Goal: Information Seeking & Learning: Learn about a topic

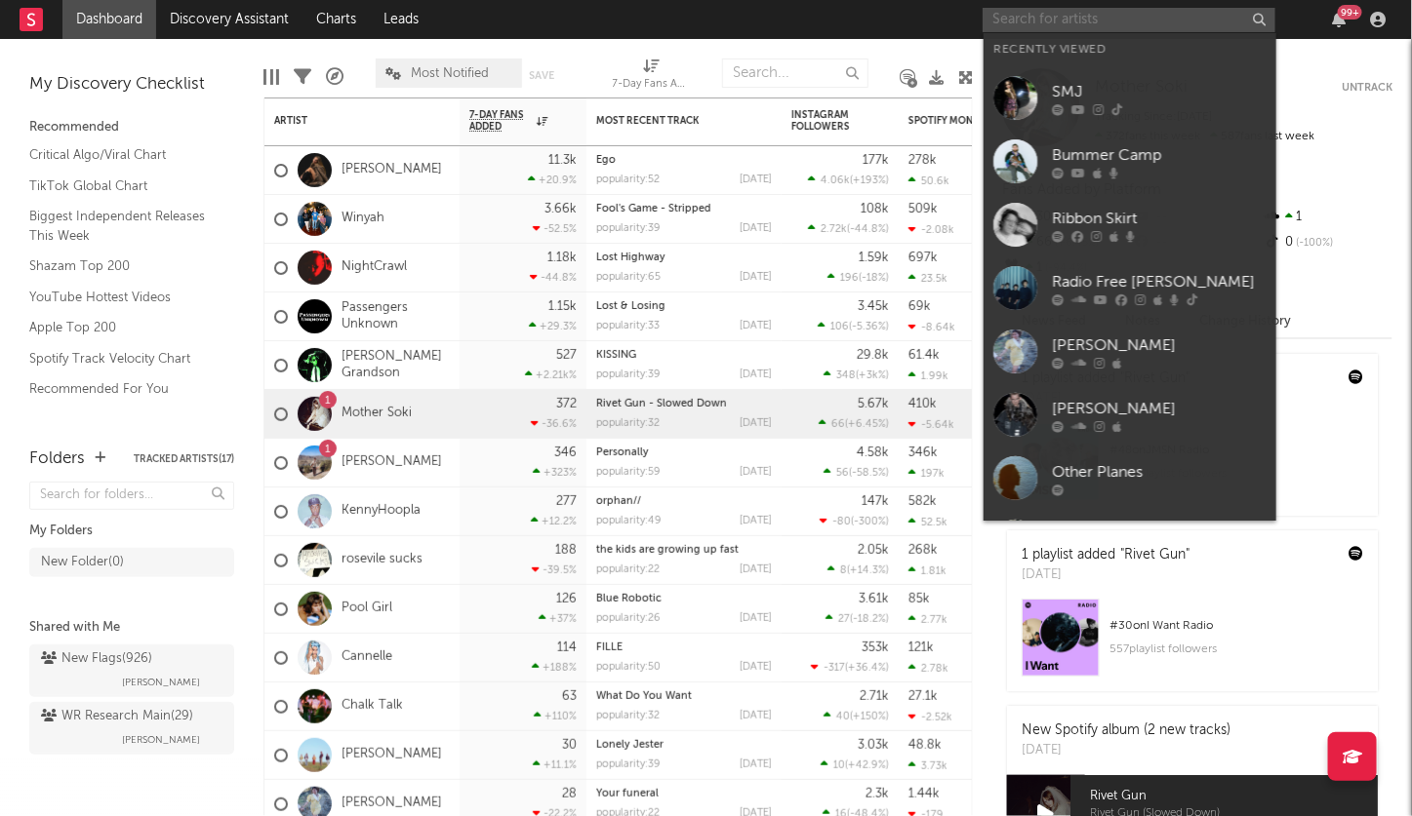
click at [1039, 22] on input "text" at bounding box center [1128, 20] width 293 height 24
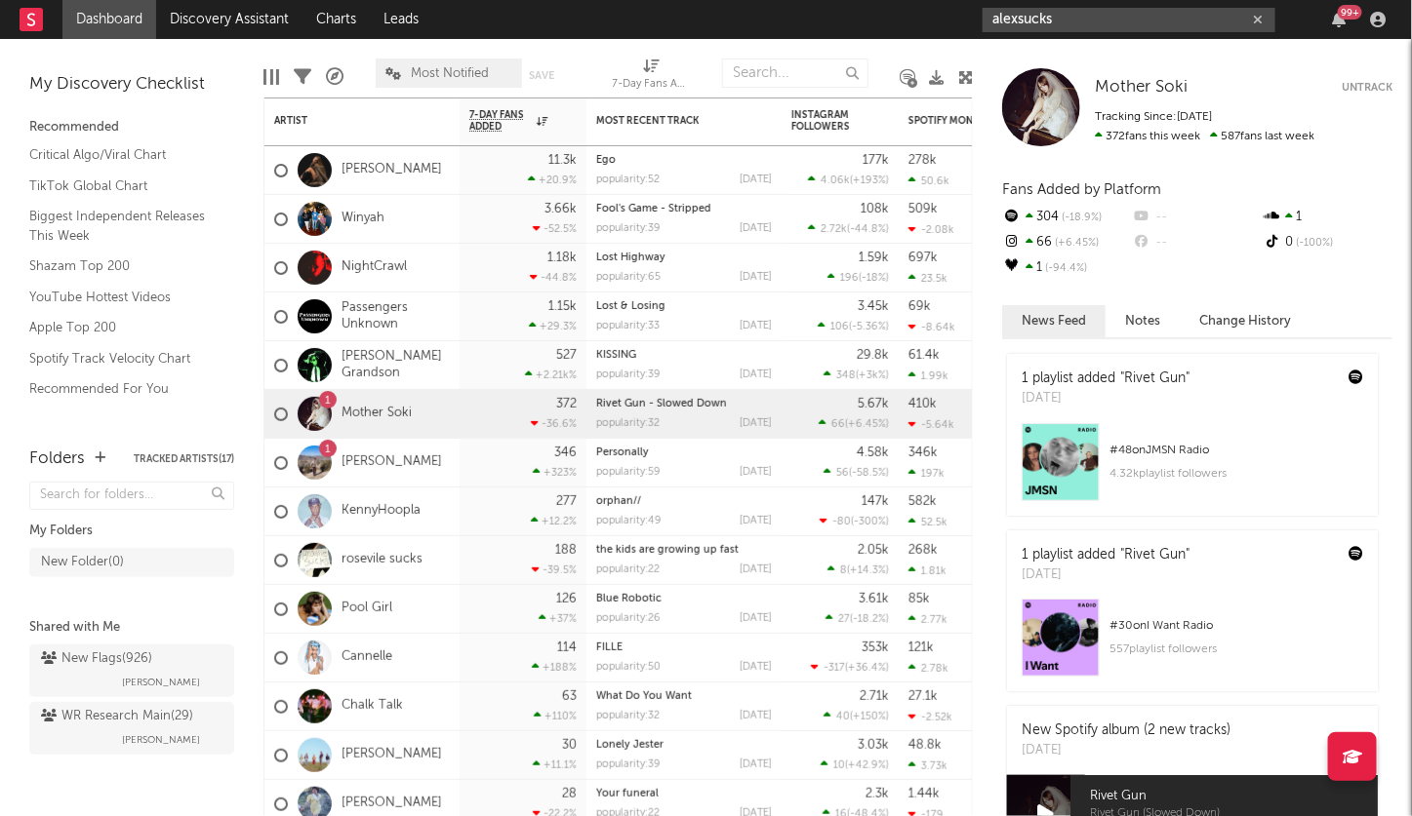
click at [1078, 20] on input "alexsucks" at bounding box center [1128, 20] width 293 height 24
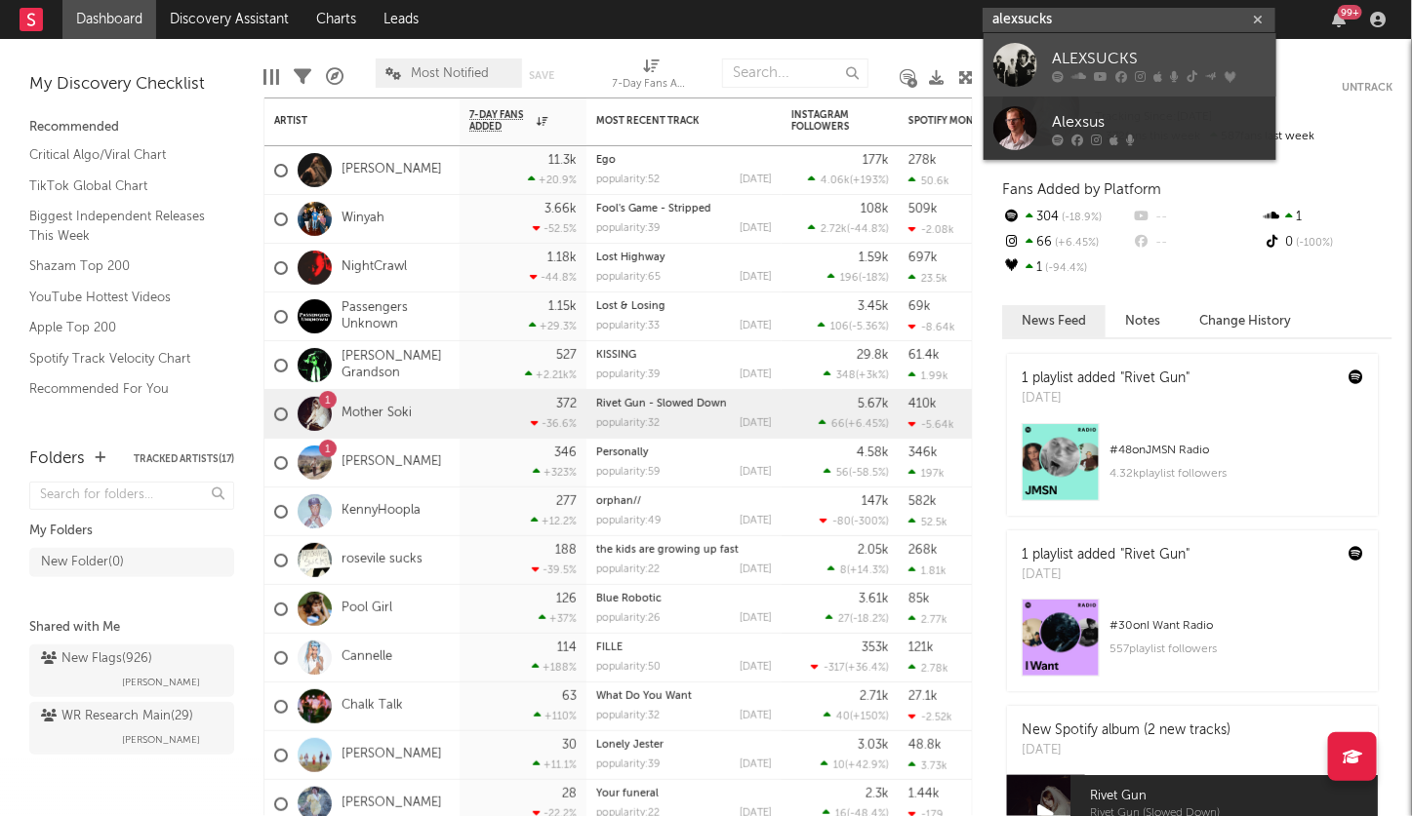
type input "alexsucks"
click at [1072, 74] on icon at bounding box center [1078, 76] width 15 height 12
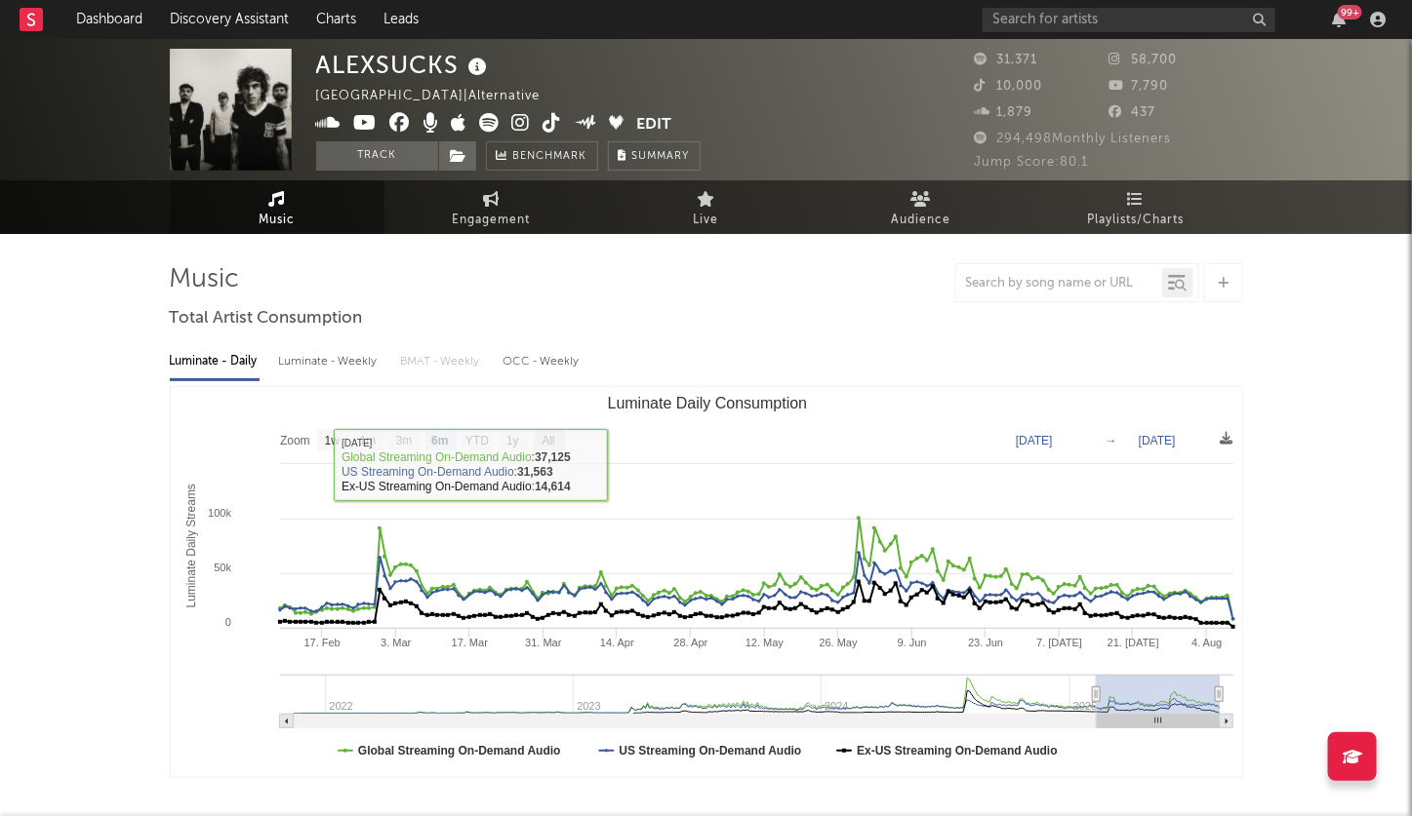
click at [549, 444] on text "All" at bounding box center [547, 442] width 13 height 14
select select "All"
type input "2021-11-14"
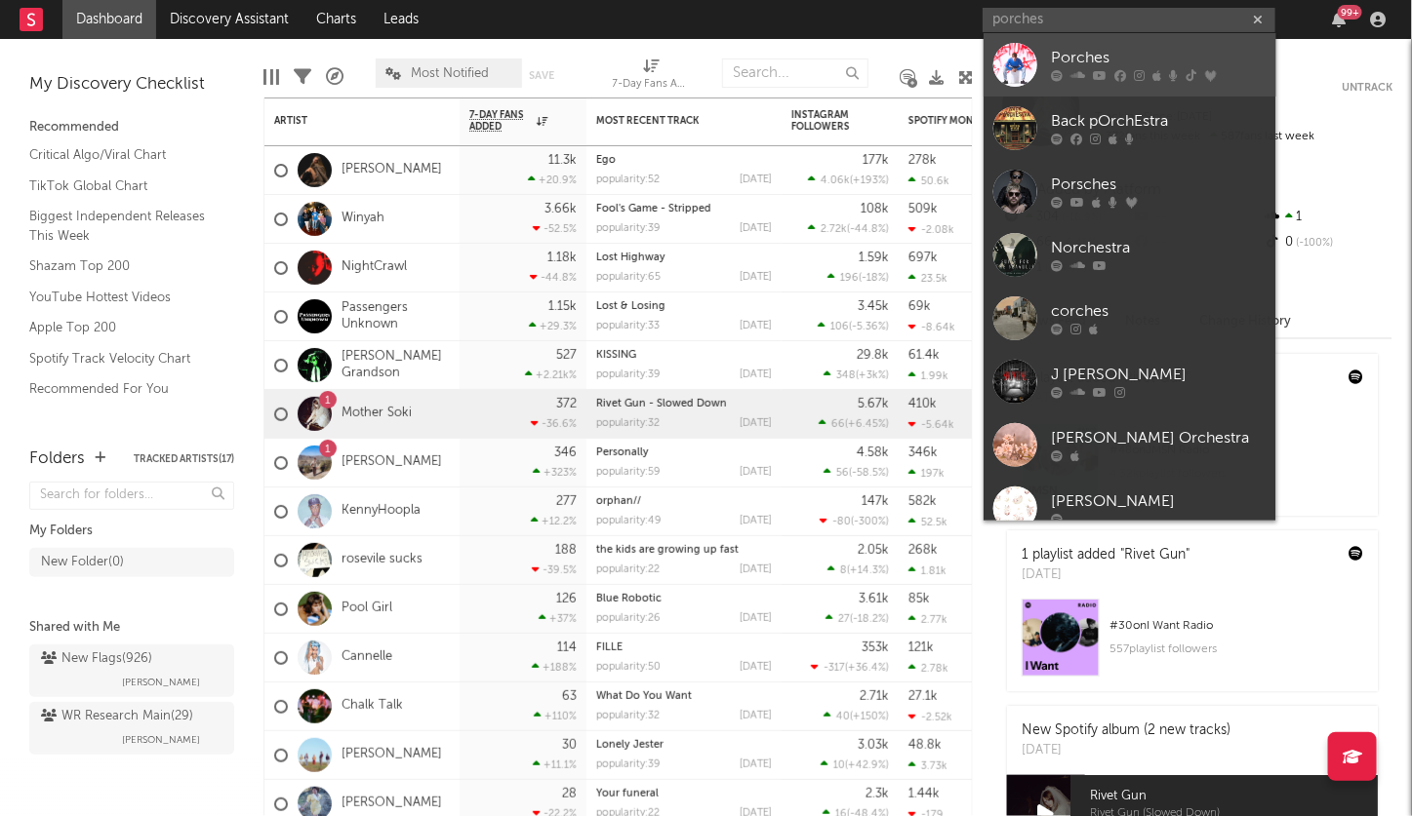
type input "porches"
click at [1120, 70] on icon at bounding box center [1121, 76] width 12 height 12
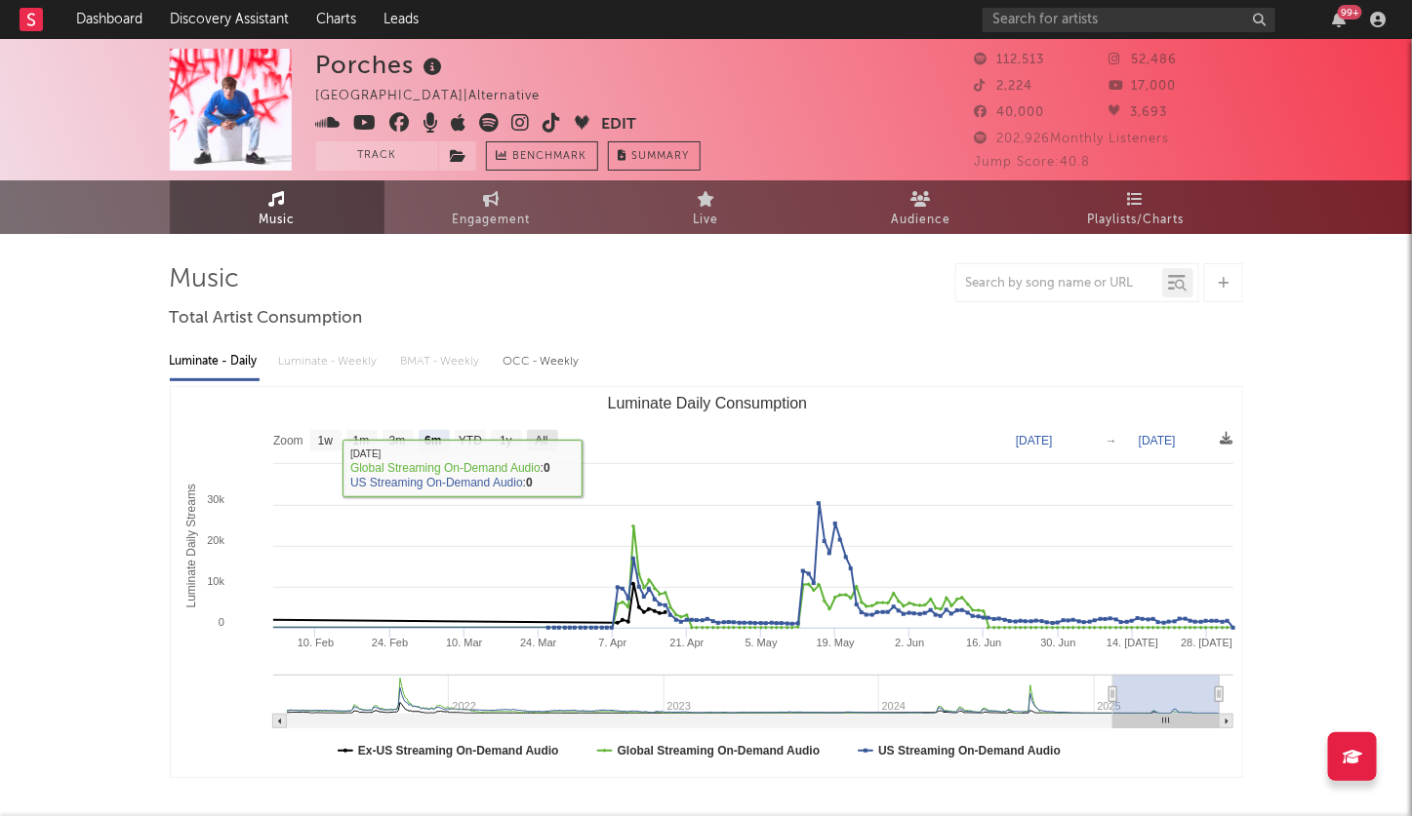
click at [538, 439] on text "All" at bounding box center [541, 442] width 13 height 14
select select "All"
type input "[DATE]"
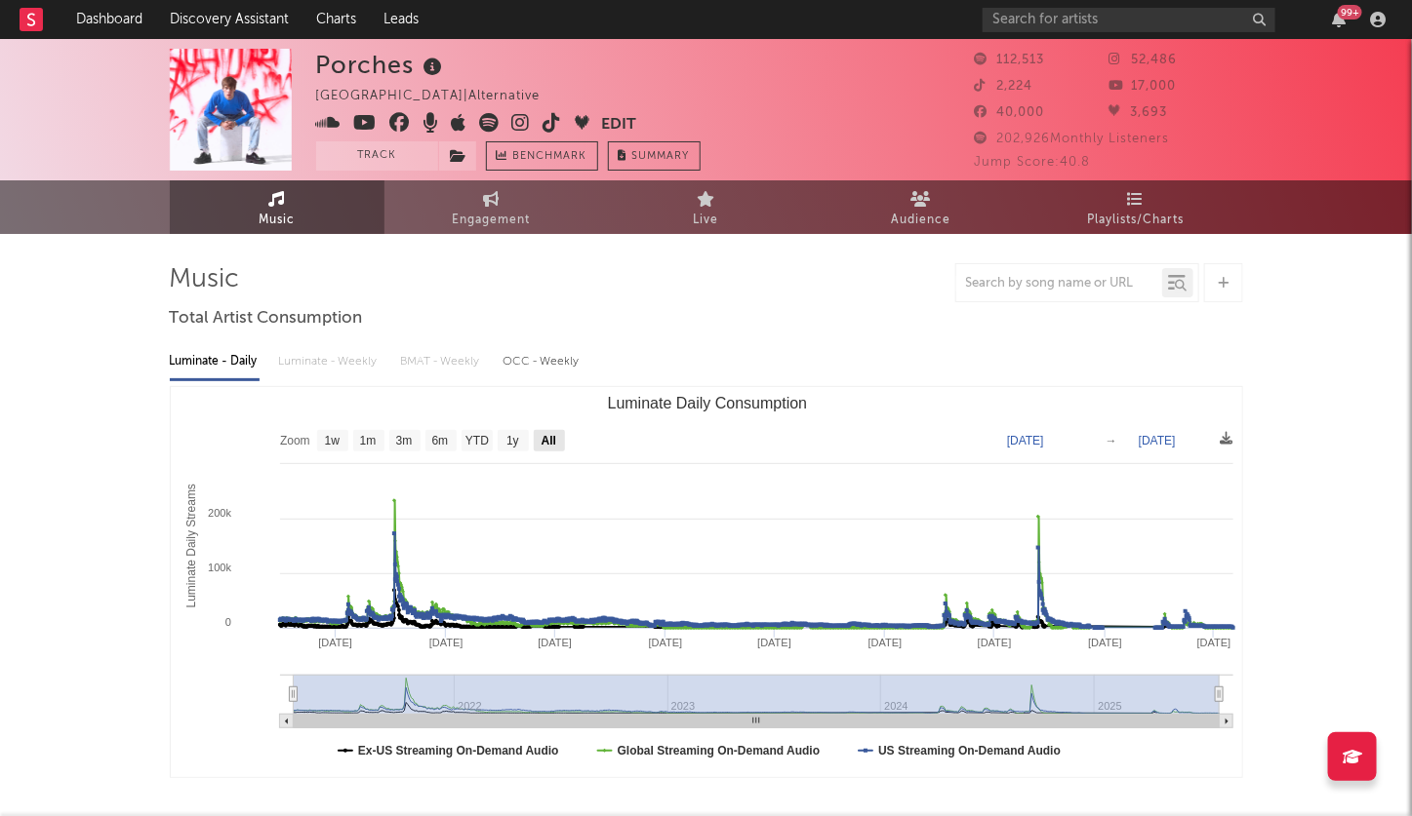
click at [547, 438] on text "All" at bounding box center [547, 442] width 15 height 14
click at [343, 357] on div "Luminate - Daily Luminate - Weekly BMAT - Weekly OCC - Weekly" at bounding box center [706, 361] width 1073 height 33
click at [449, 444] on rect "Luminate Daily Consumption" at bounding box center [440, 440] width 31 height 21
select select "6m"
type input "[DATE]"
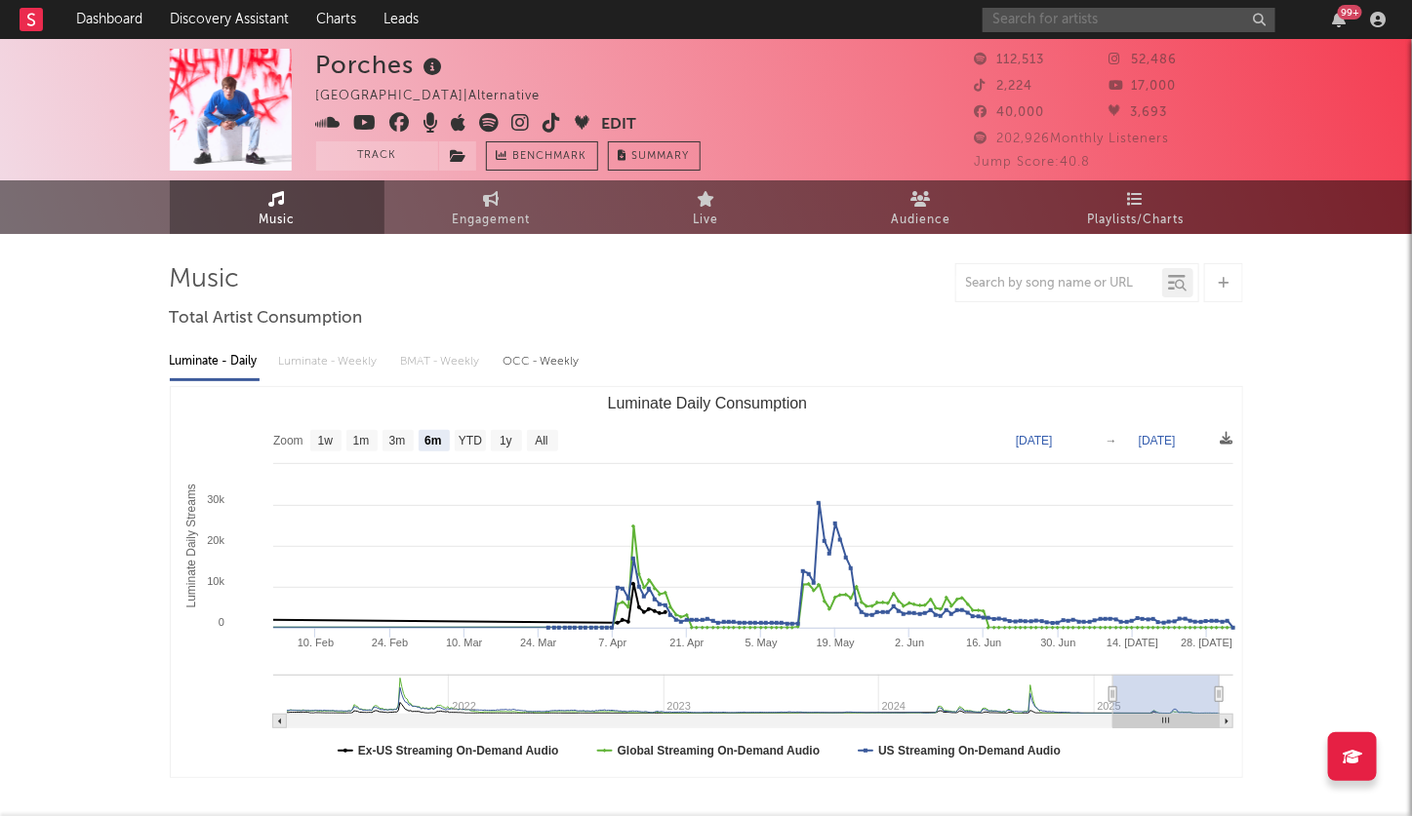
click at [1037, 19] on input "text" at bounding box center [1128, 20] width 293 height 24
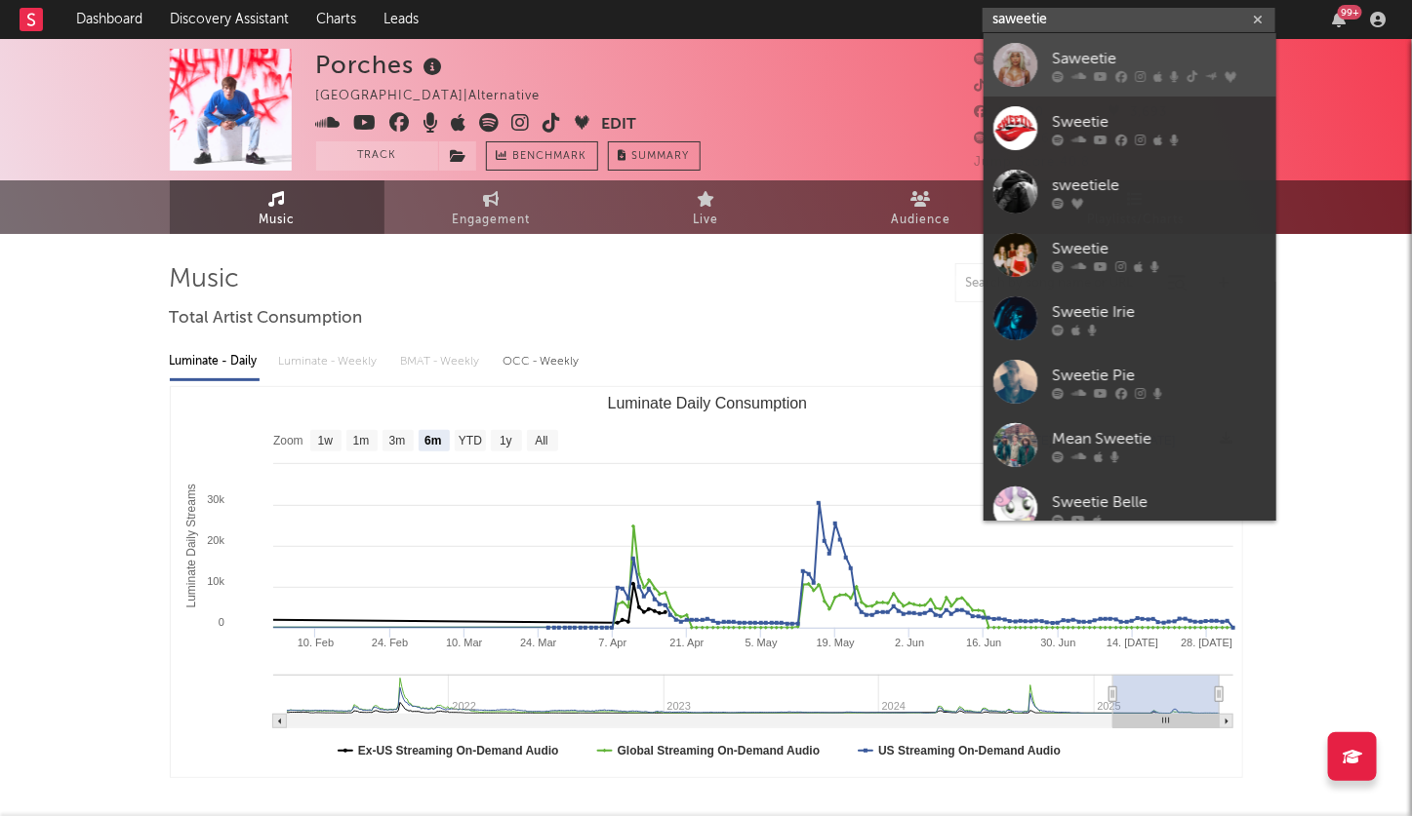
type input "saweetie"
click at [1165, 73] on div at bounding box center [1159, 76] width 215 height 12
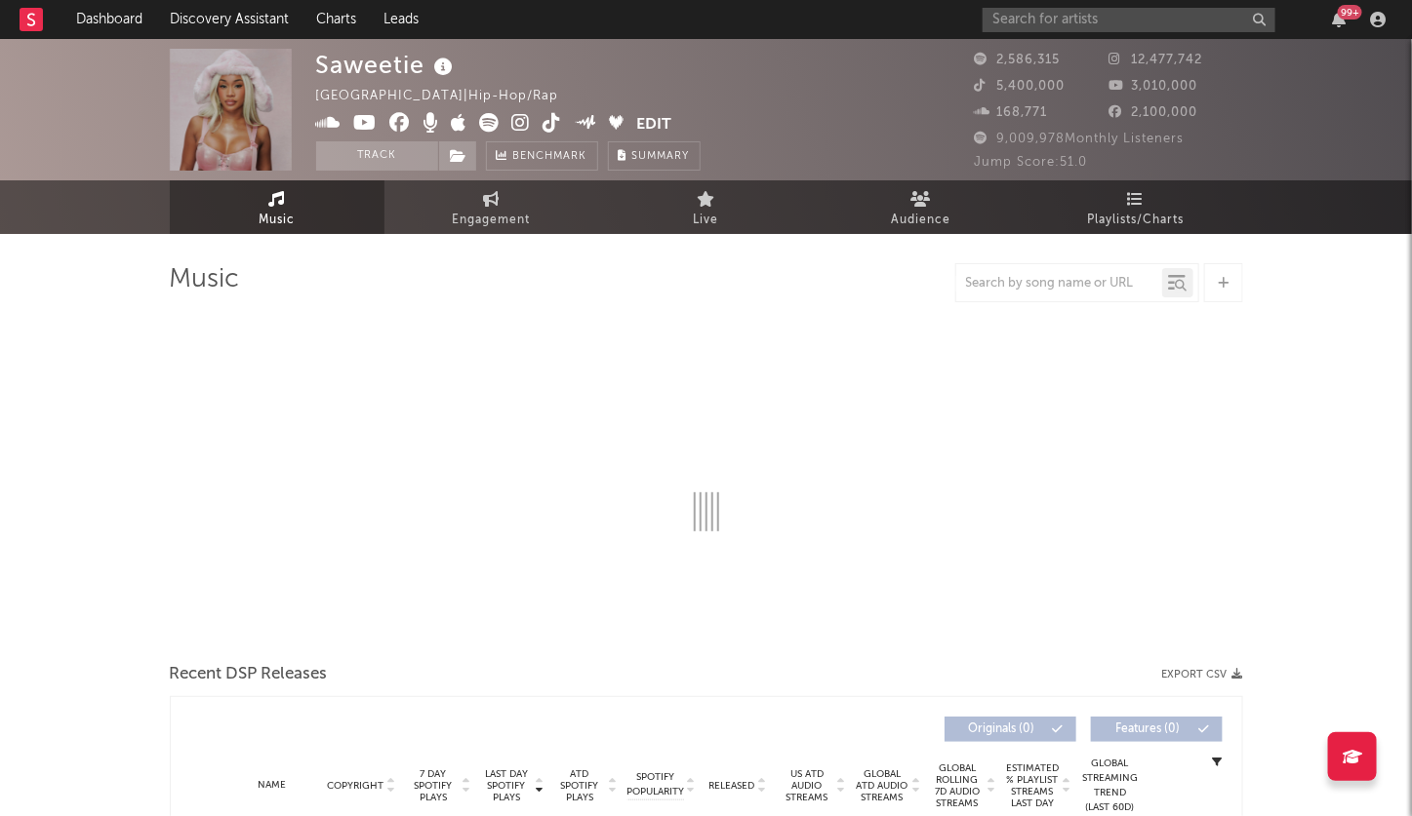
select select "6m"
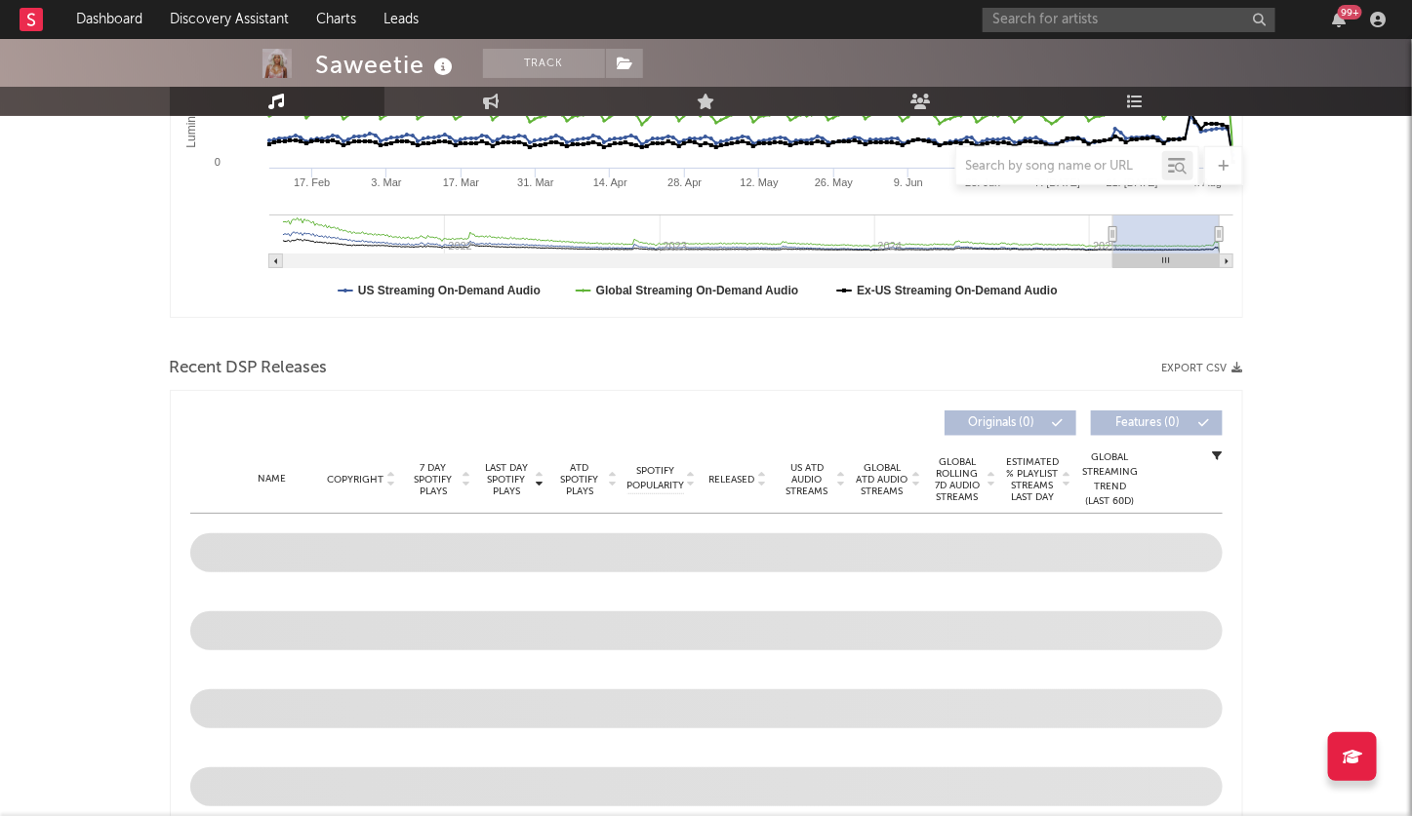
scroll to position [656, 0]
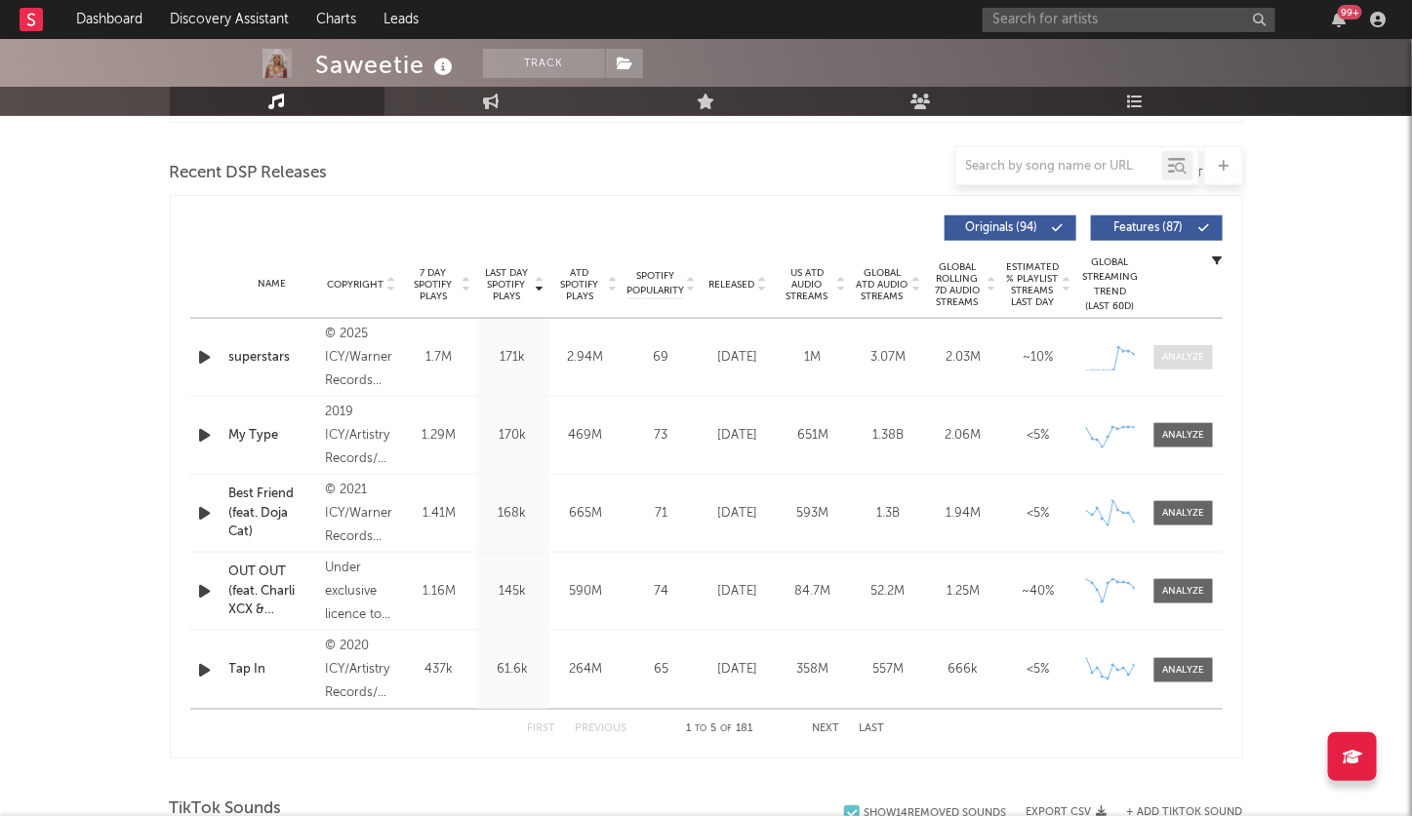
click at [1173, 350] on div at bounding box center [1183, 357] width 42 height 15
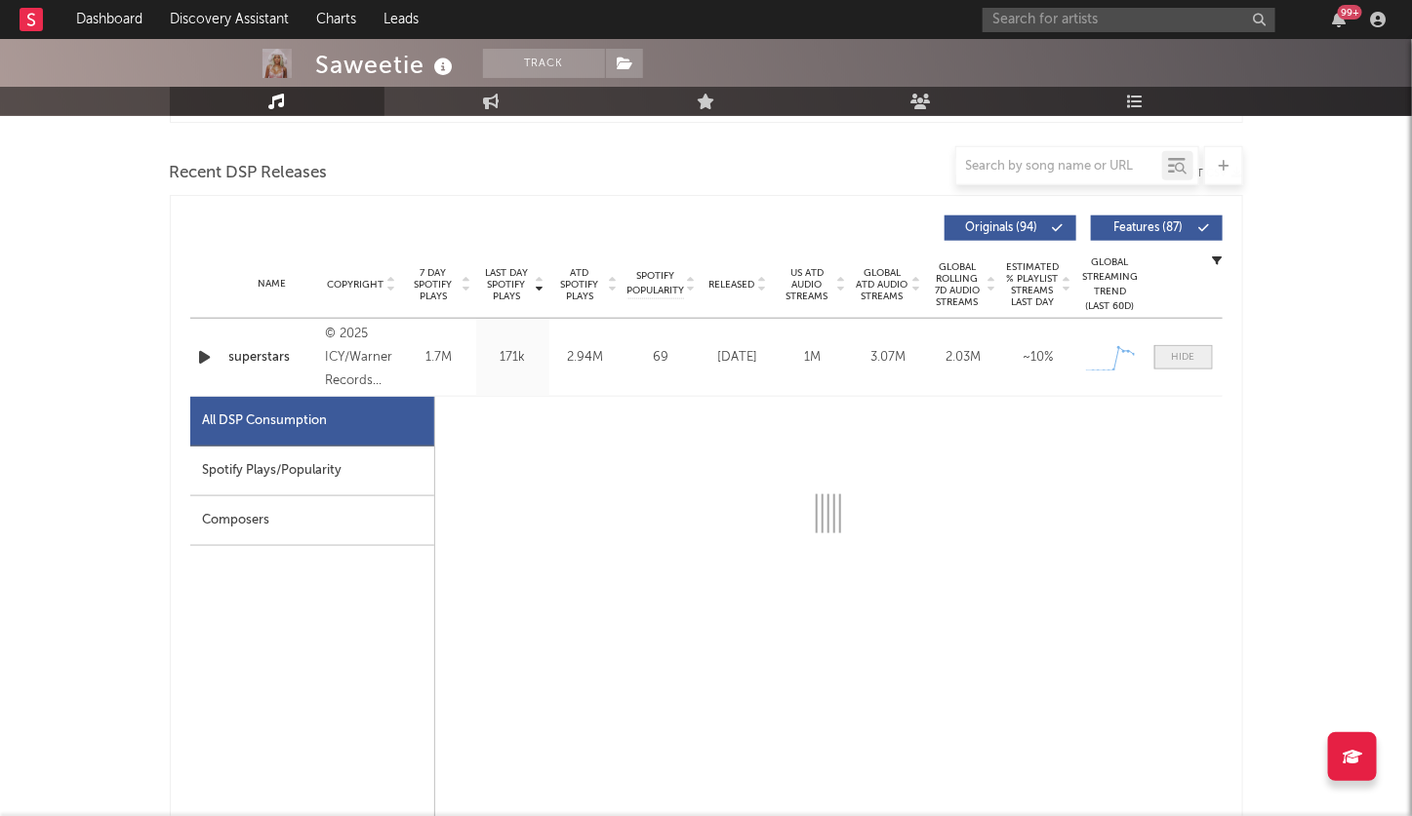
select select "1w"
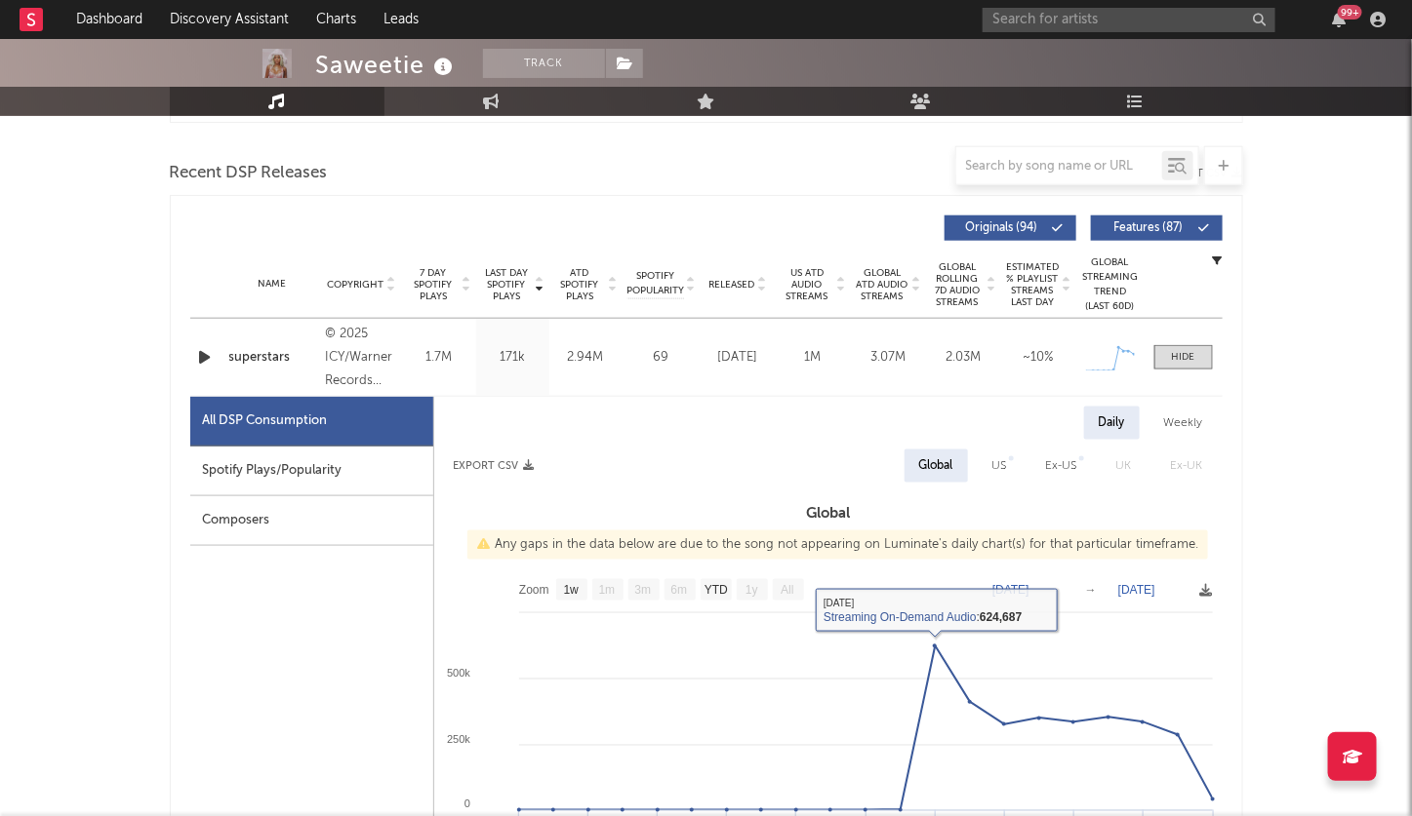
click at [1001, 460] on div "US" at bounding box center [999, 466] width 15 height 23
select select "1w"
